Goal: Information Seeking & Learning: Understand process/instructions

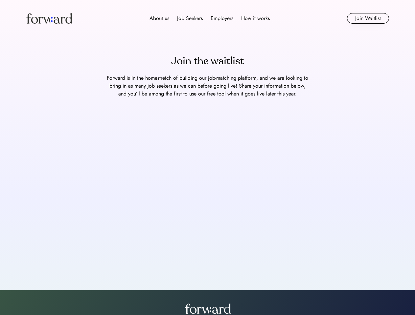
click at [208, 18] on div "About us Job Seekers Employers How it works" at bounding box center [209, 18] width 259 height 8
click at [49, 18] on img at bounding box center [49, 18] width 46 height 11
click at [210, 18] on div "About us Job Seekers Employers How it works" at bounding box center [209, 18] width 259 height 8
click at [159, 18] on div "About us" at bounding box center [159, 18] width 20 height 8
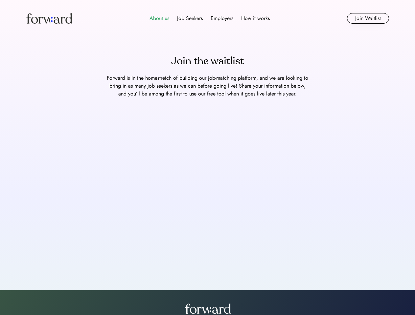
click at [190, 18] on div "Job Seekers" at bounding box center [190, 18] width 26 height 8
click at [222, 18] on div "Employers" at bounding box center [222, 18] width 23 height 8
click at [255, 18] on div "How it works" at bounding box center [255, 18] width 29 height 8
click at [368, 18] on button "Join Waitlist" at bounding box center [368, 18] width 42 height 11
click at [207, 61] on div "Join the waitlist" at bounding box center [207, 61] width 73 height 16
